Goal: Information Seeking & Learning: Understand process/instructions

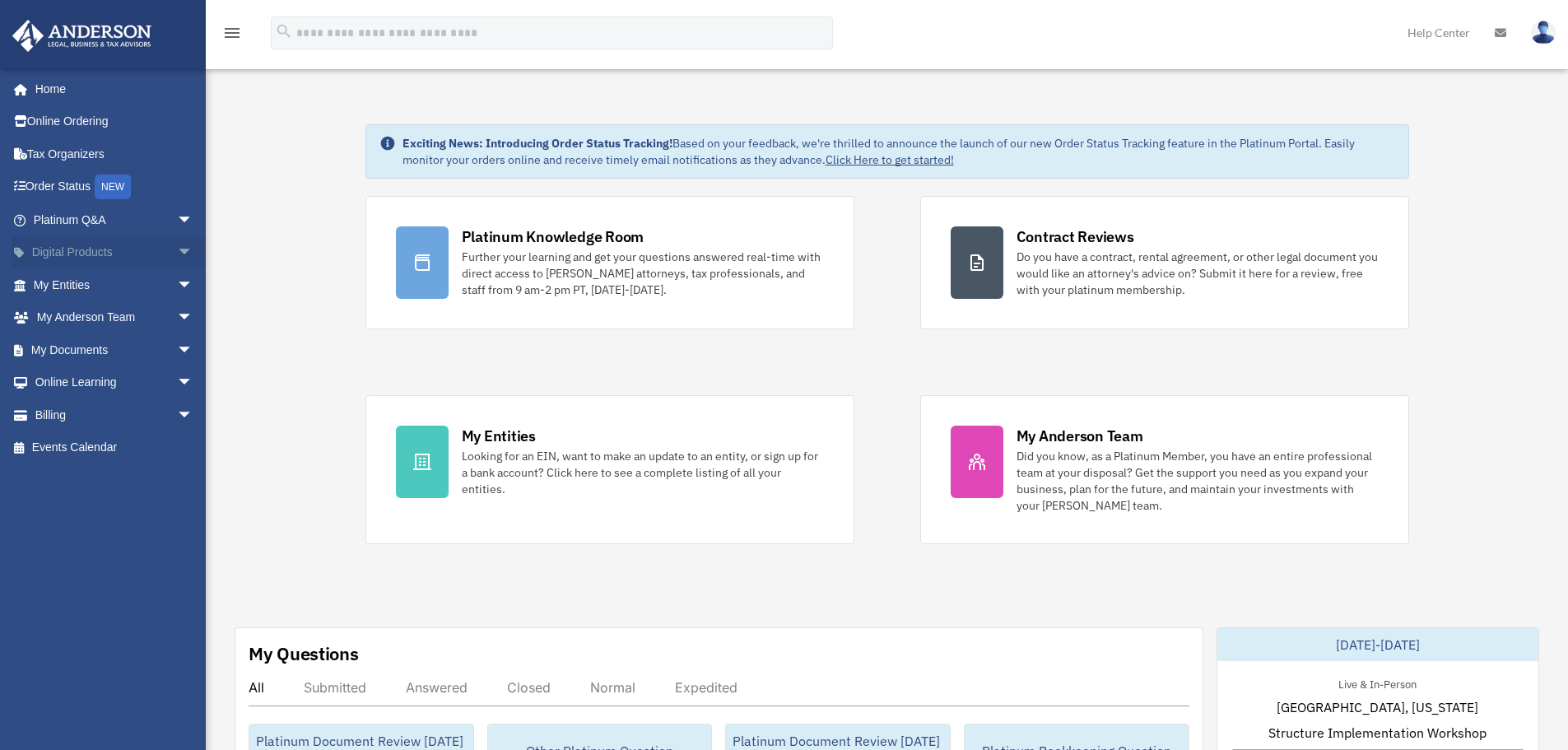
click at [177, 251] on span "arrow_drop_down" at bounding box center [192, 254] width 33 height 34
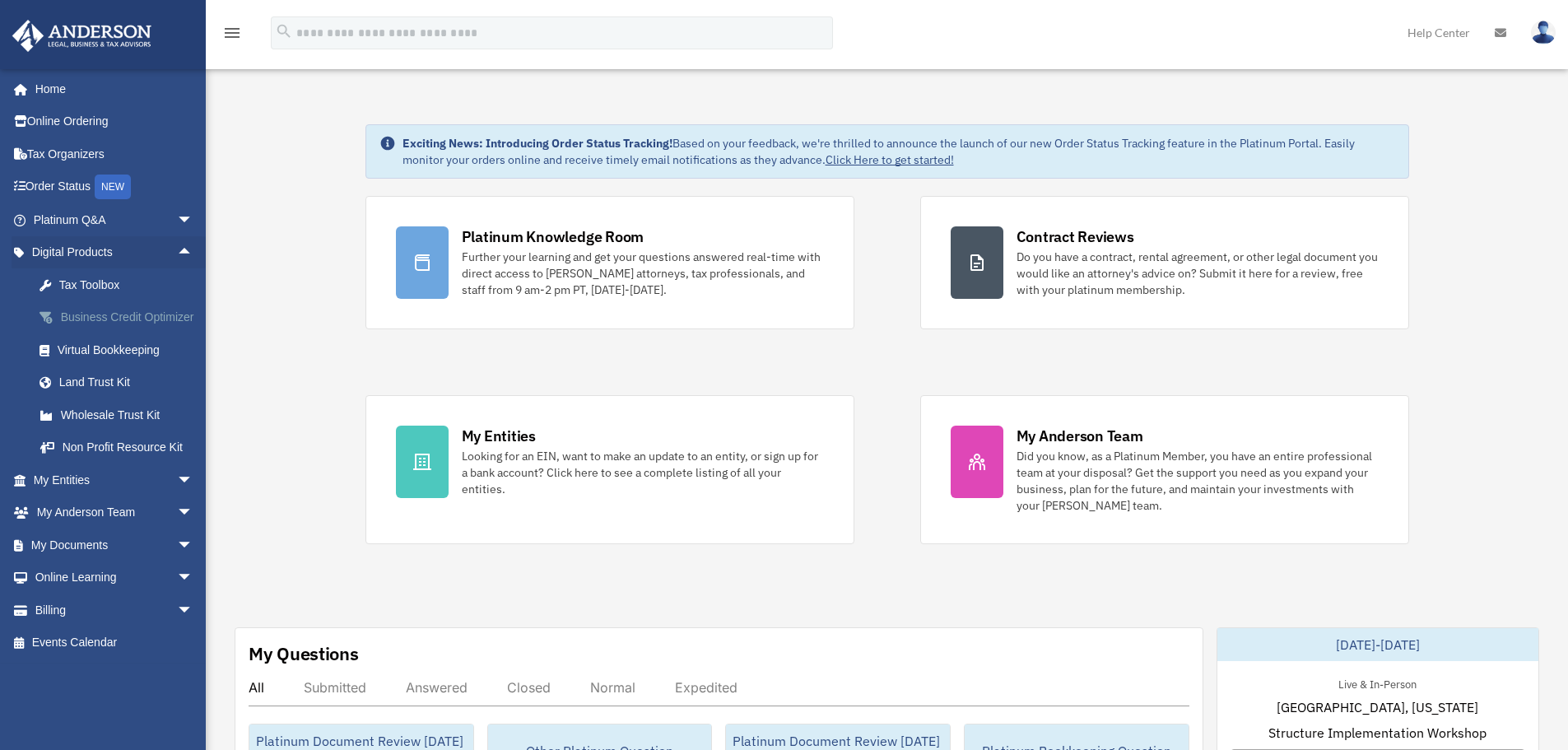
click at [123, 324] on div "Business Credit Optimizer" at bounding box center [127, 317] width 139 height 20
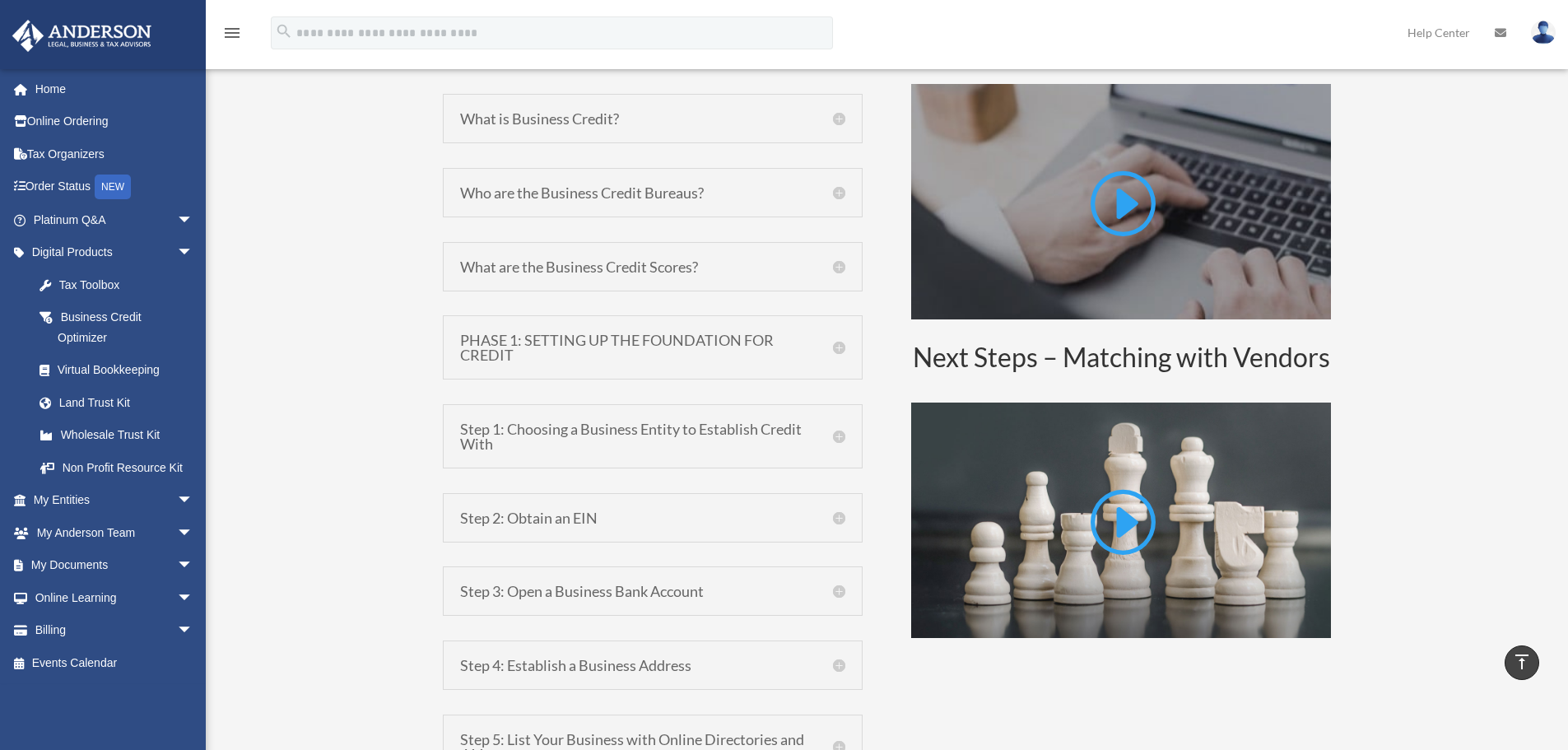
scroll to position [989, 0]
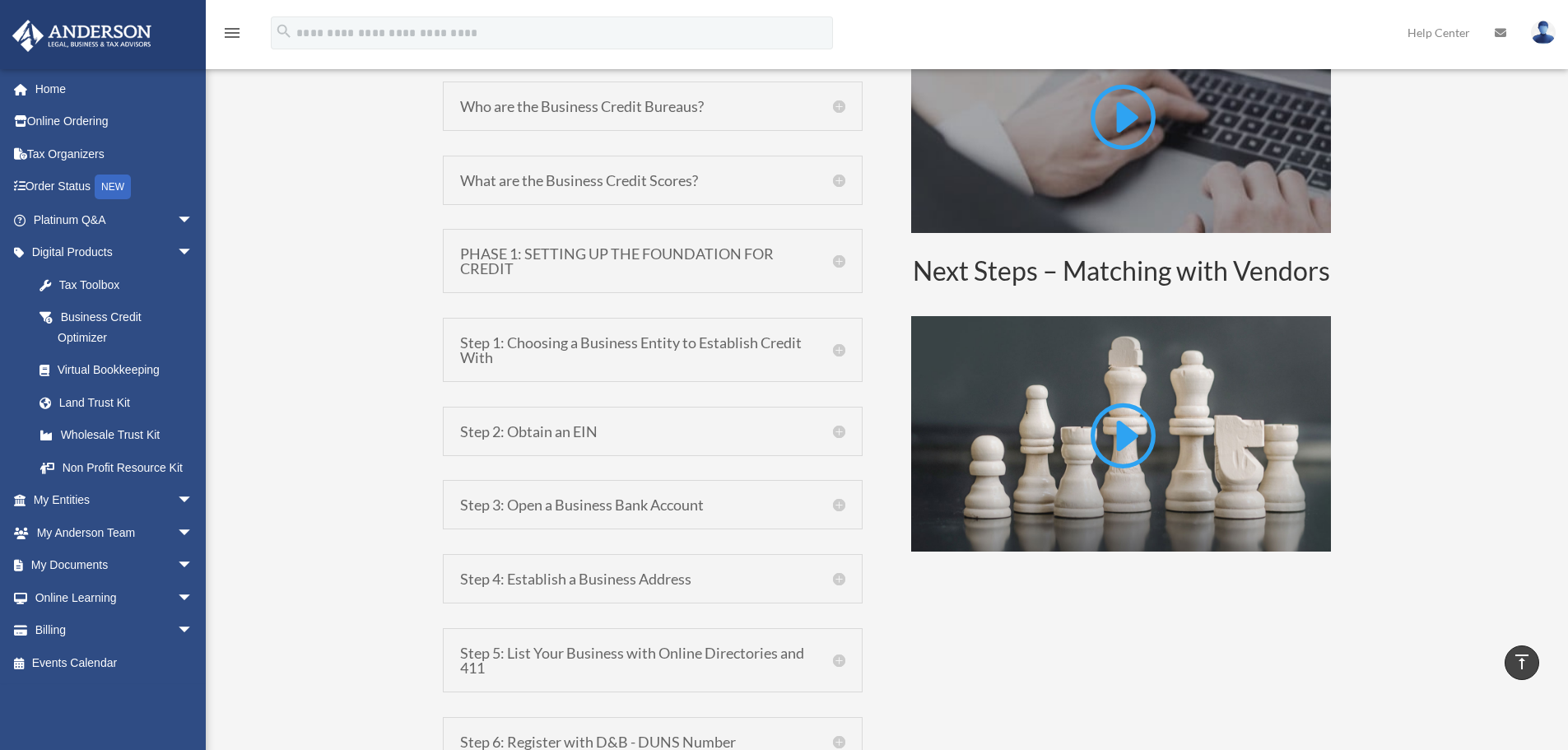
click at [797, 269] on h5 "PHASE 1: SETTING UP THE FOUNDATION FOR CREDIT" at bounding box center [652, 261] width 385 height 30
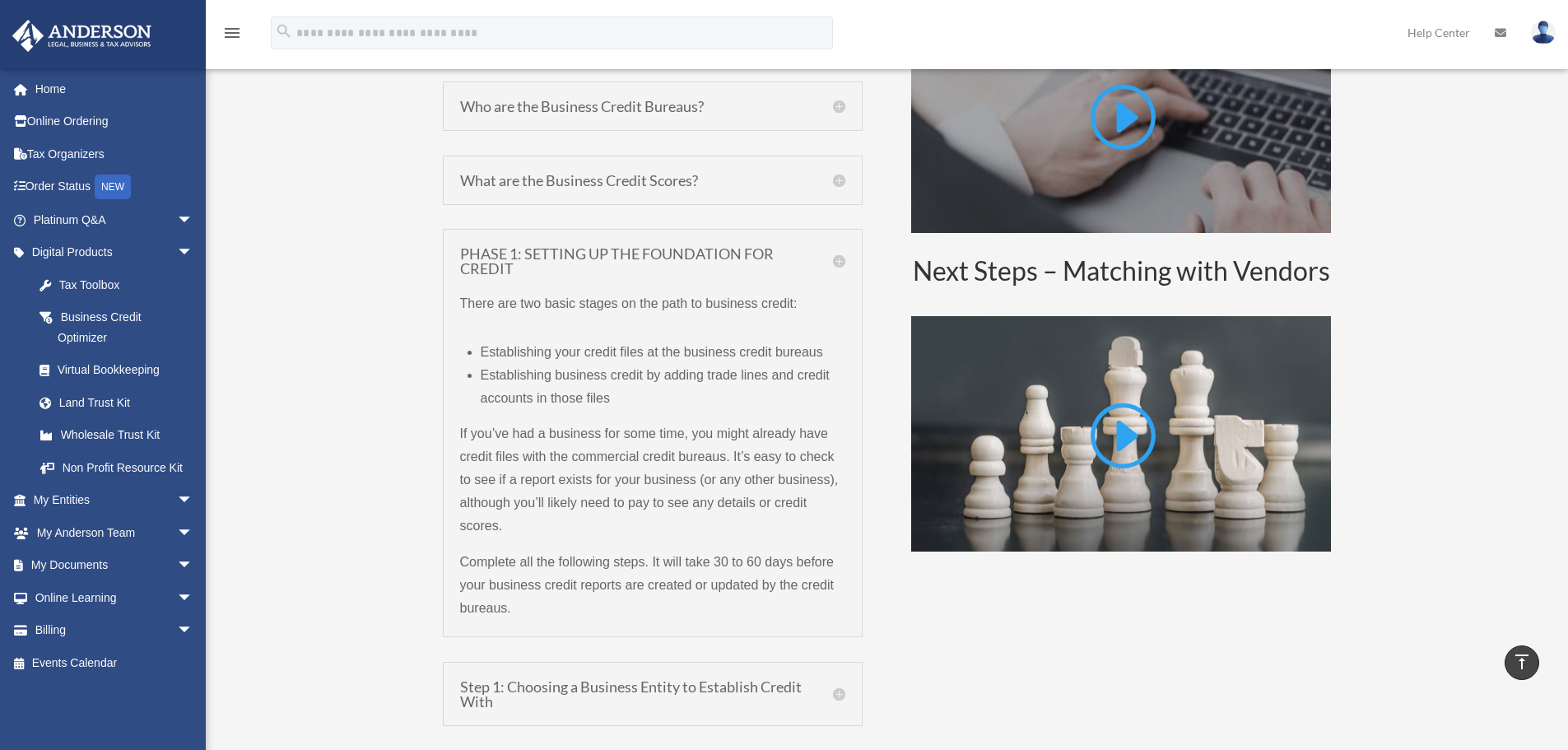
click at [797, 268] on h5 "PHASE 1: SETTING UP THE FOUNDATION FOR CREDIT" at bounding box center [652, 261] width 385 height 30
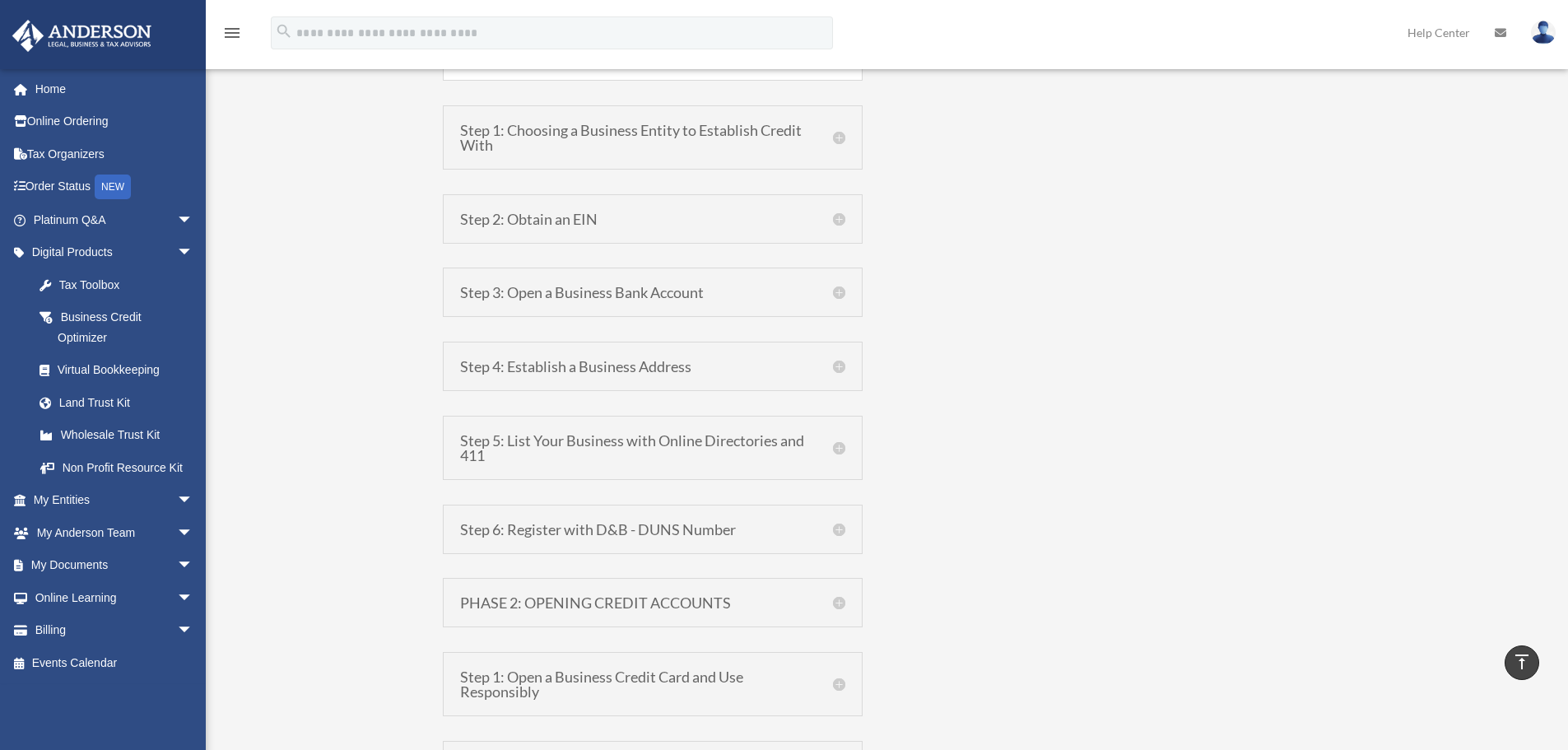
scroll to position [1564, 0]
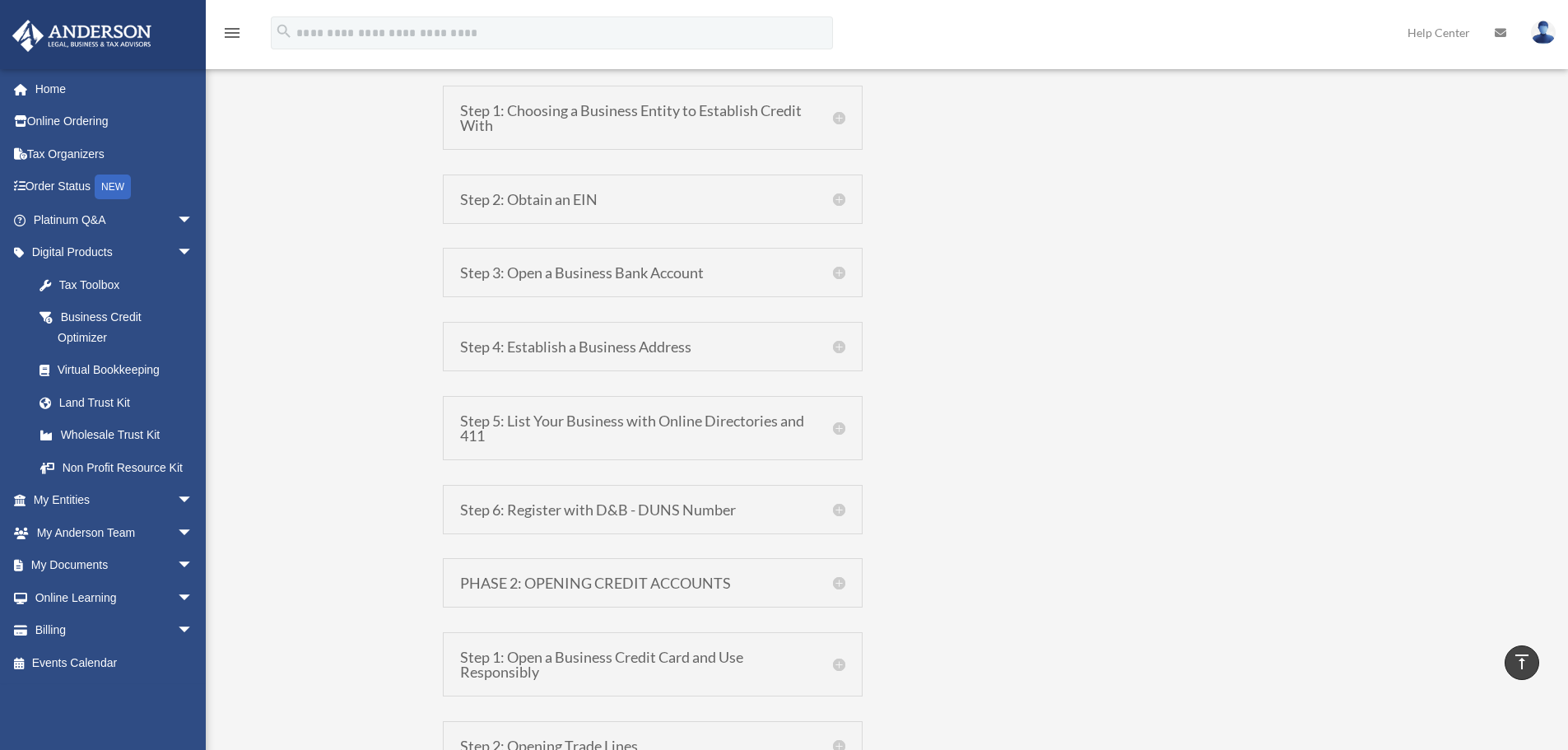
click at [804, 431] on h5 "Step 5: List Your Business with Online Directories and 411" at bounding box center [652, 428] width 385 height 30
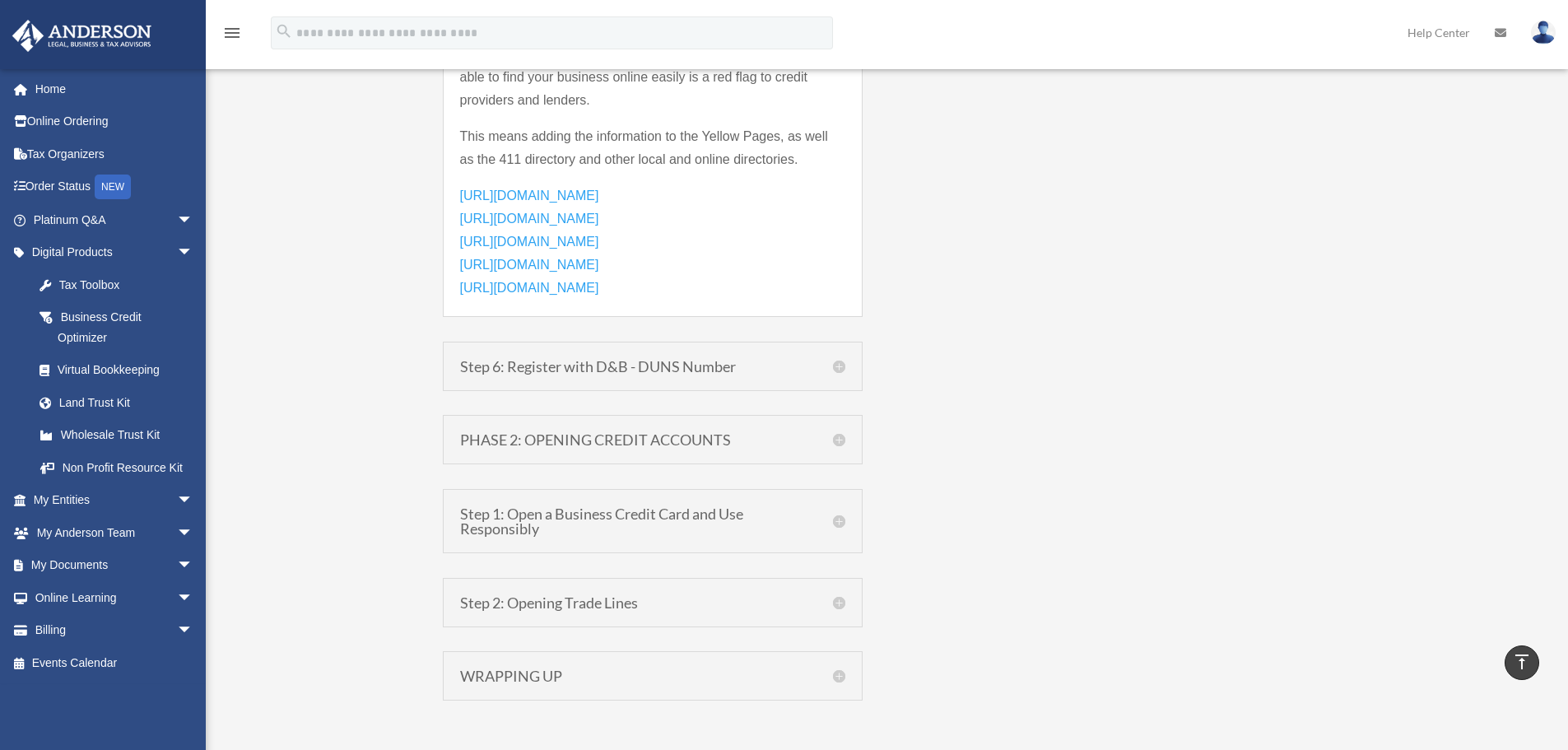
scroll to position [1894, 0]
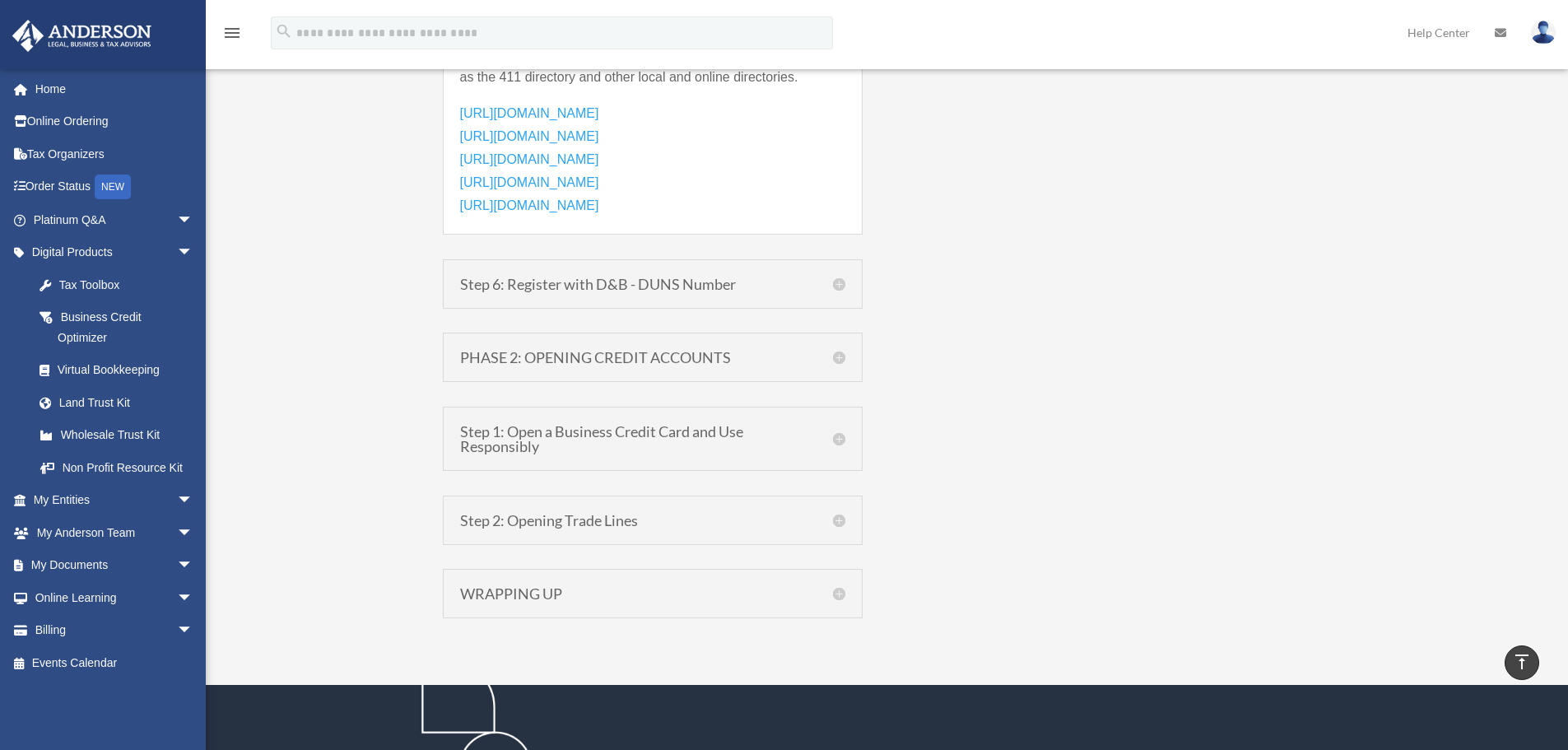
click at [795, 527] on h5 "Step 2: Opening Trade Lines" at bounding box center [652, 520] width 385 height 15
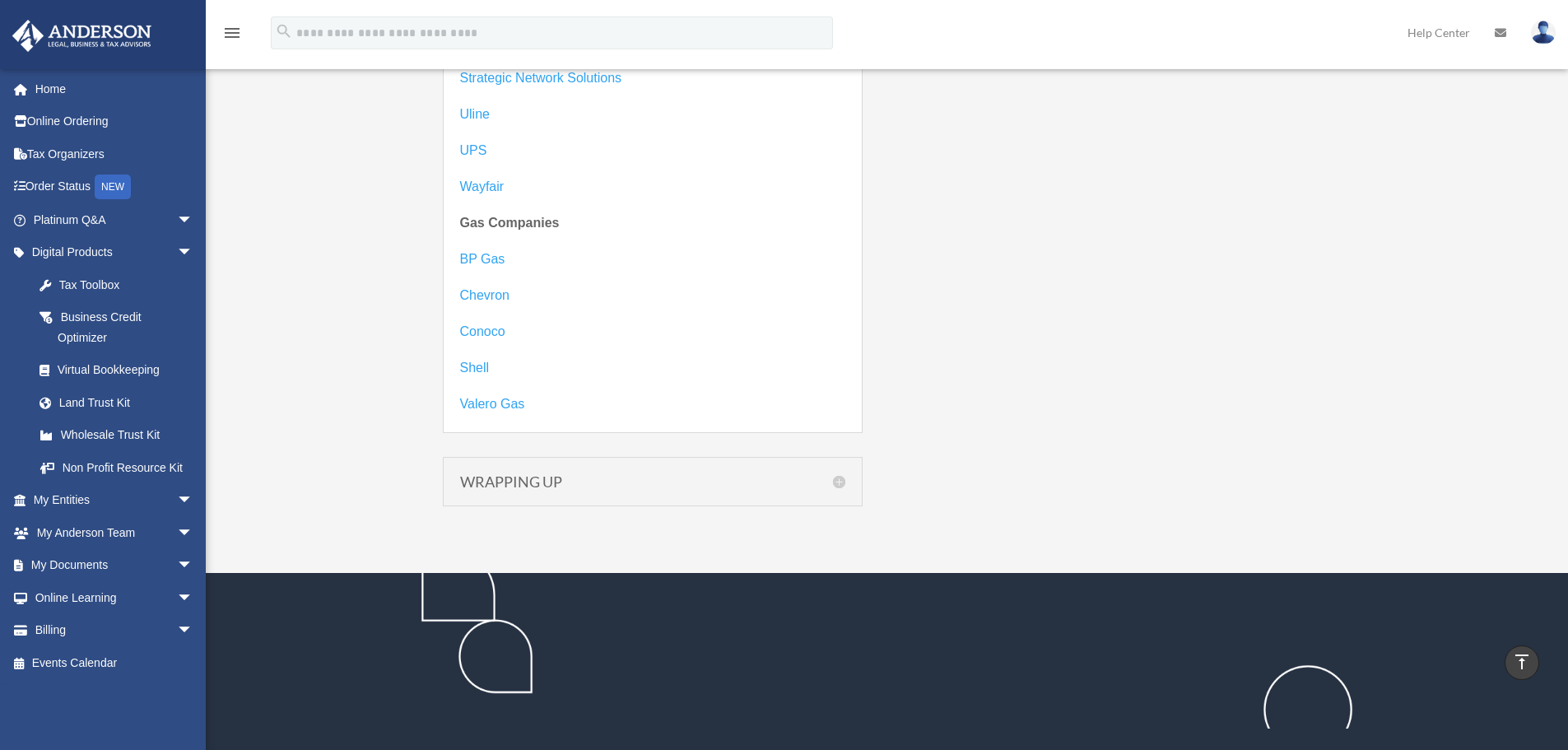
scroll to position [3506, 0]
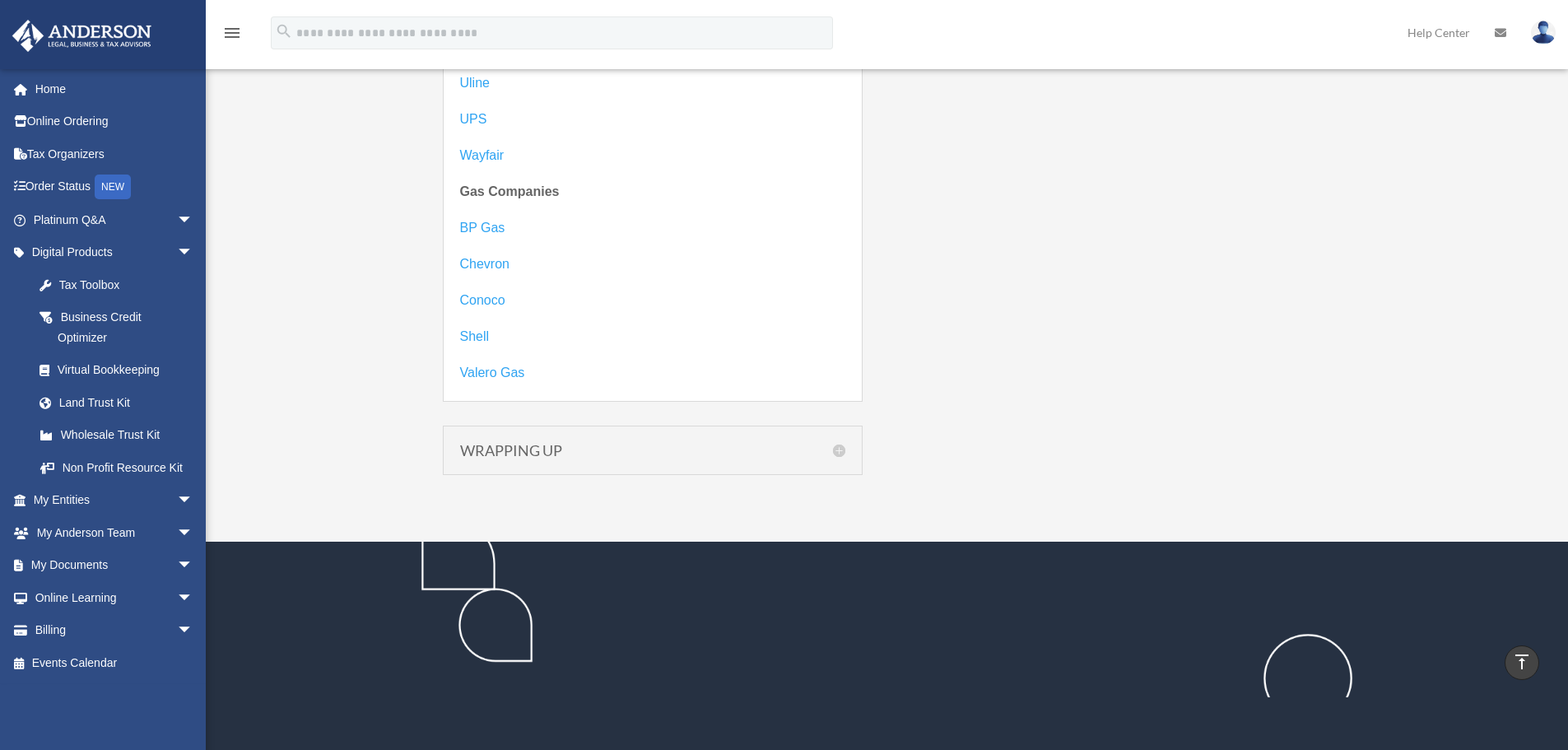
click at [751, 445] on h5 "WRAPPING UP" at bounding box center [652, 451] width 385 height 15
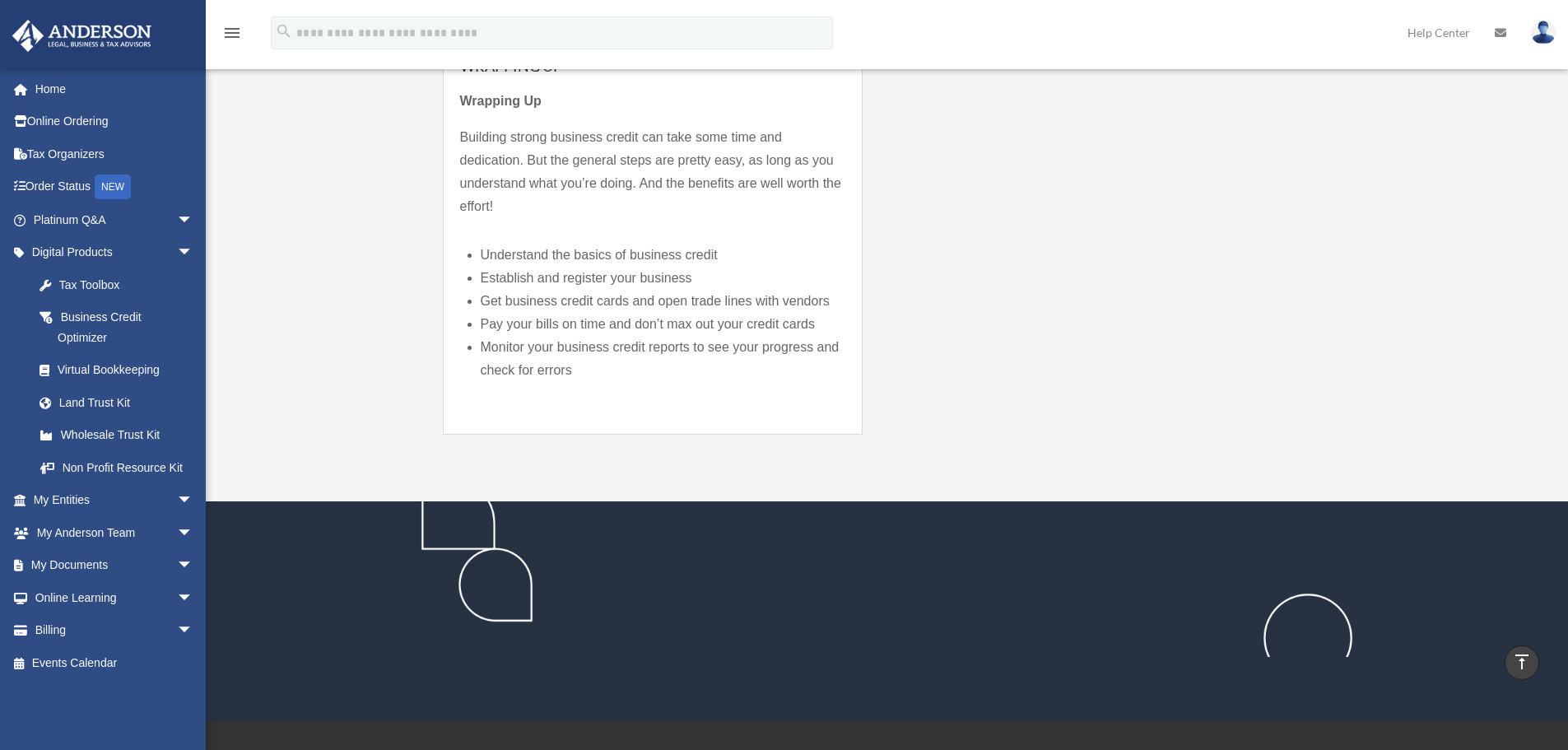
scroll to position [1809, 0]
